Goal: Information Seeking & Learning: Understand process/instructions

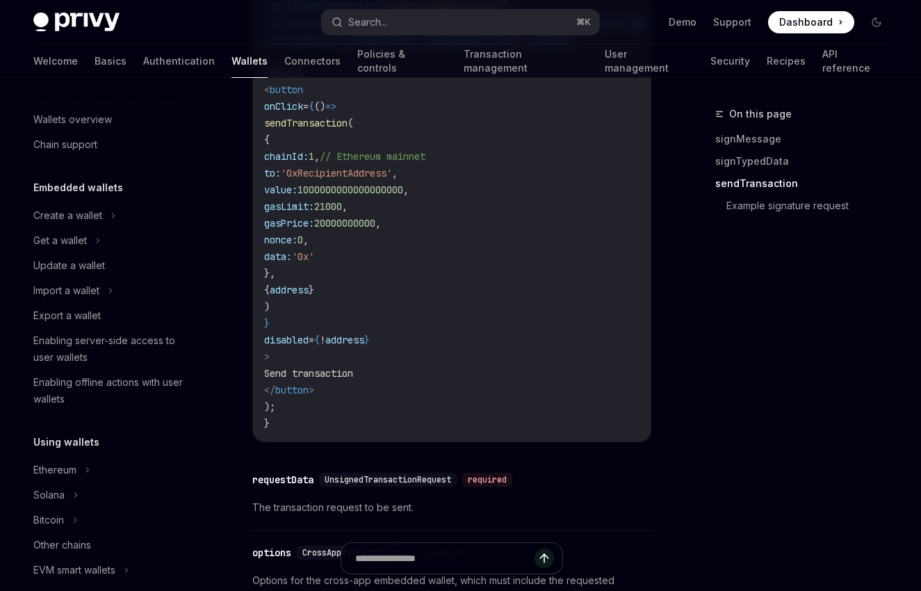
scroll to position [779, 0]
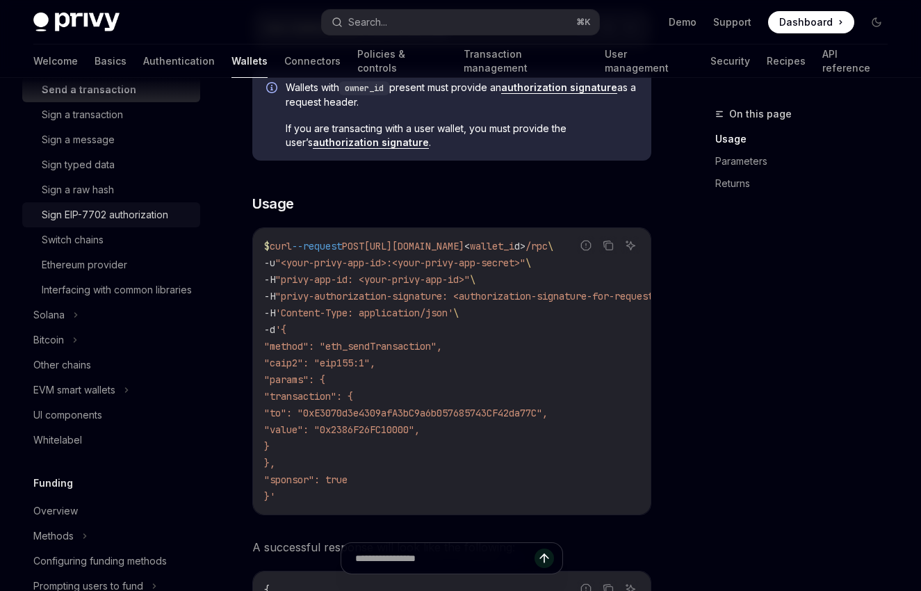
scroll to position [435, 0]
